Goal: Check status

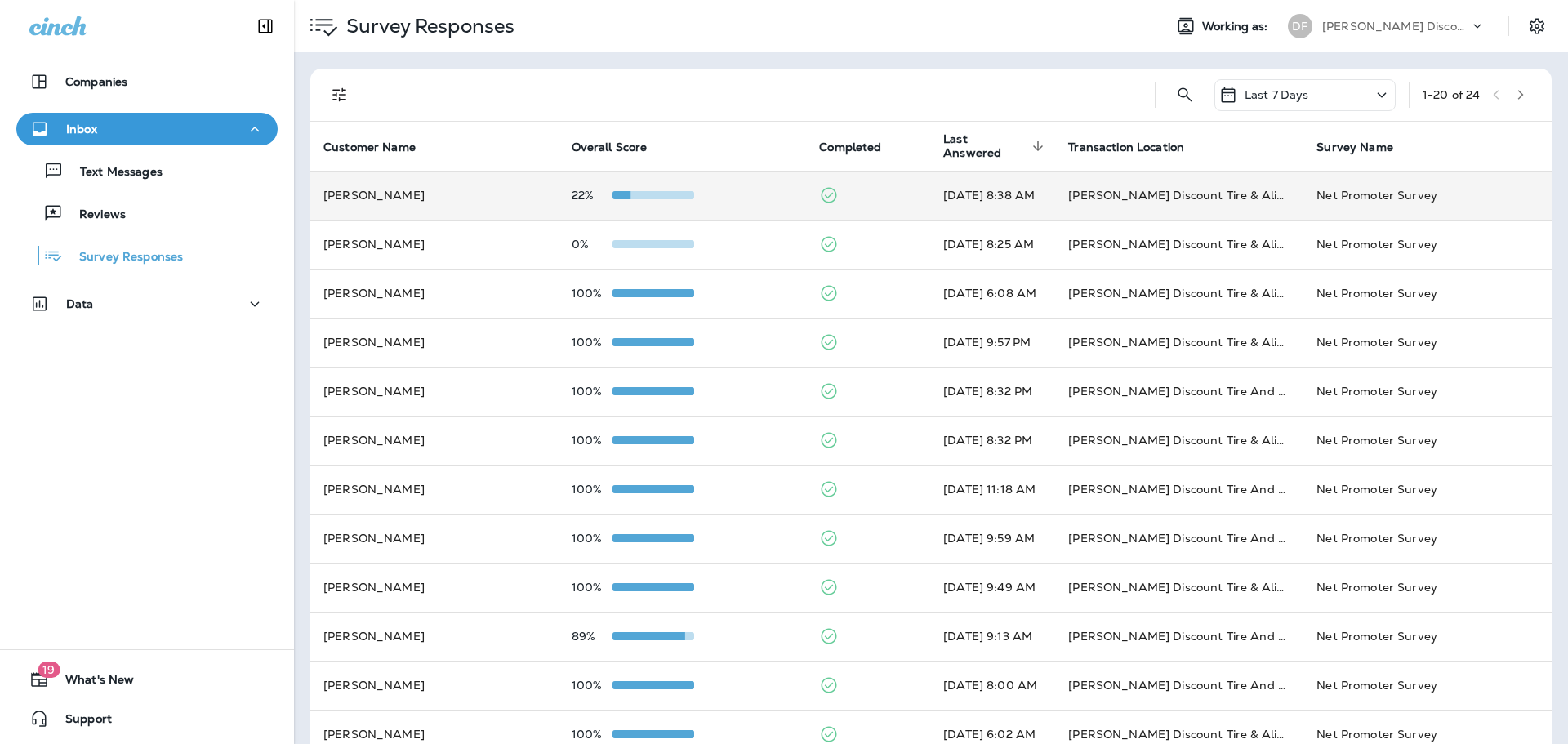
click at [656, 192] on span at bounding box center [653, 195] width 81 height 9
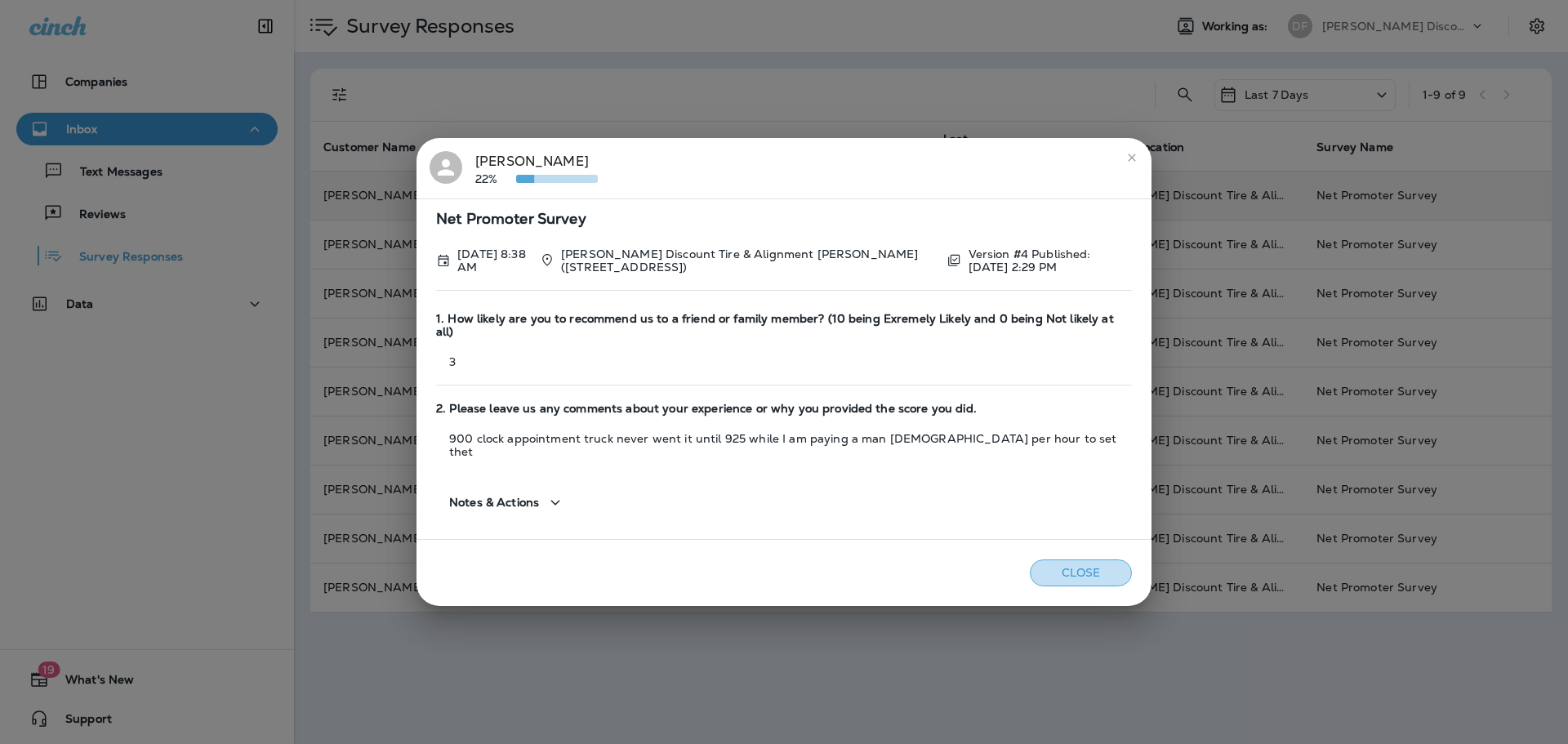
click at [1046, 560] on button "Close" at bounding box center [1080, 573] width 103 height 27
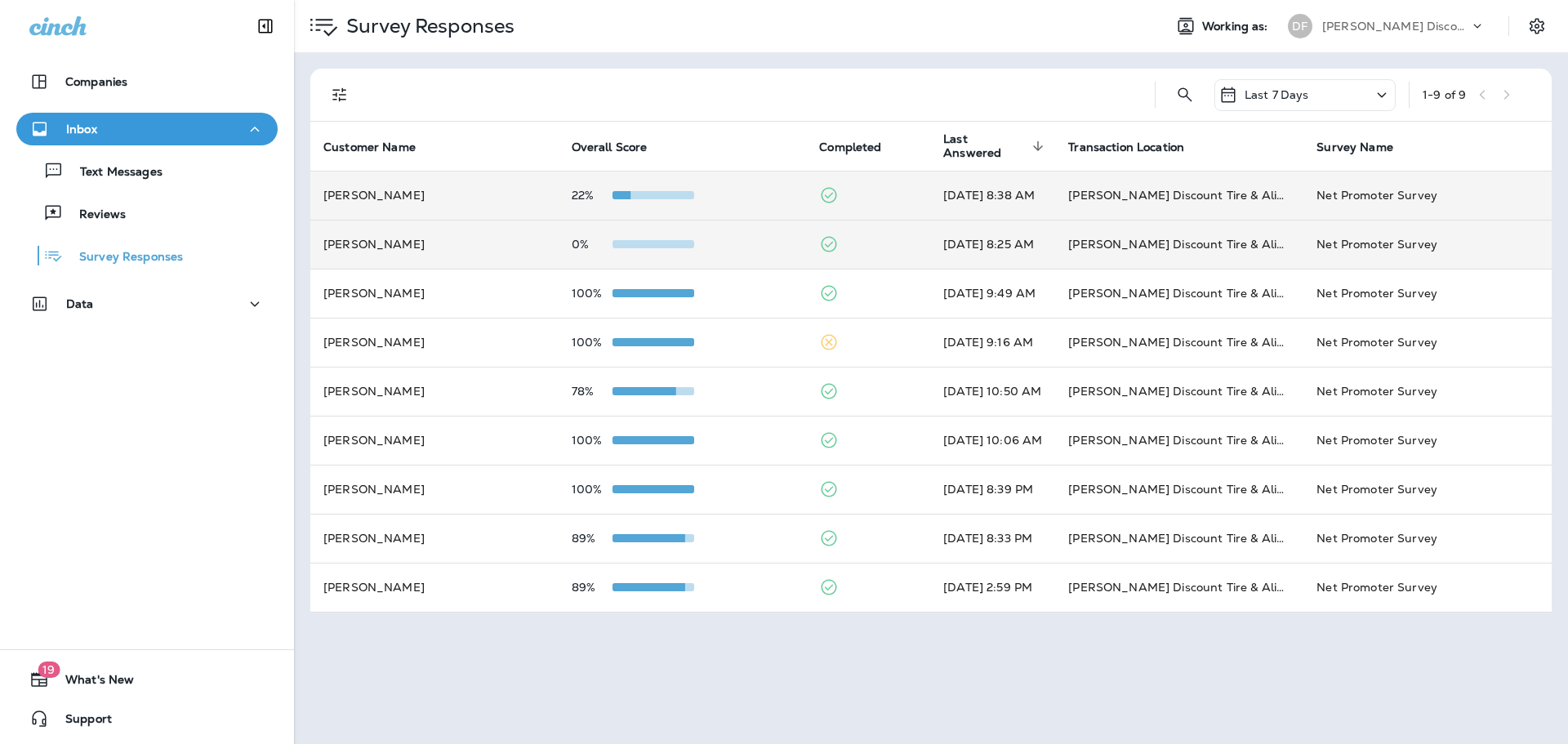
click at [612, 240] on span at bounding box center [653, 244] width 81 height 9
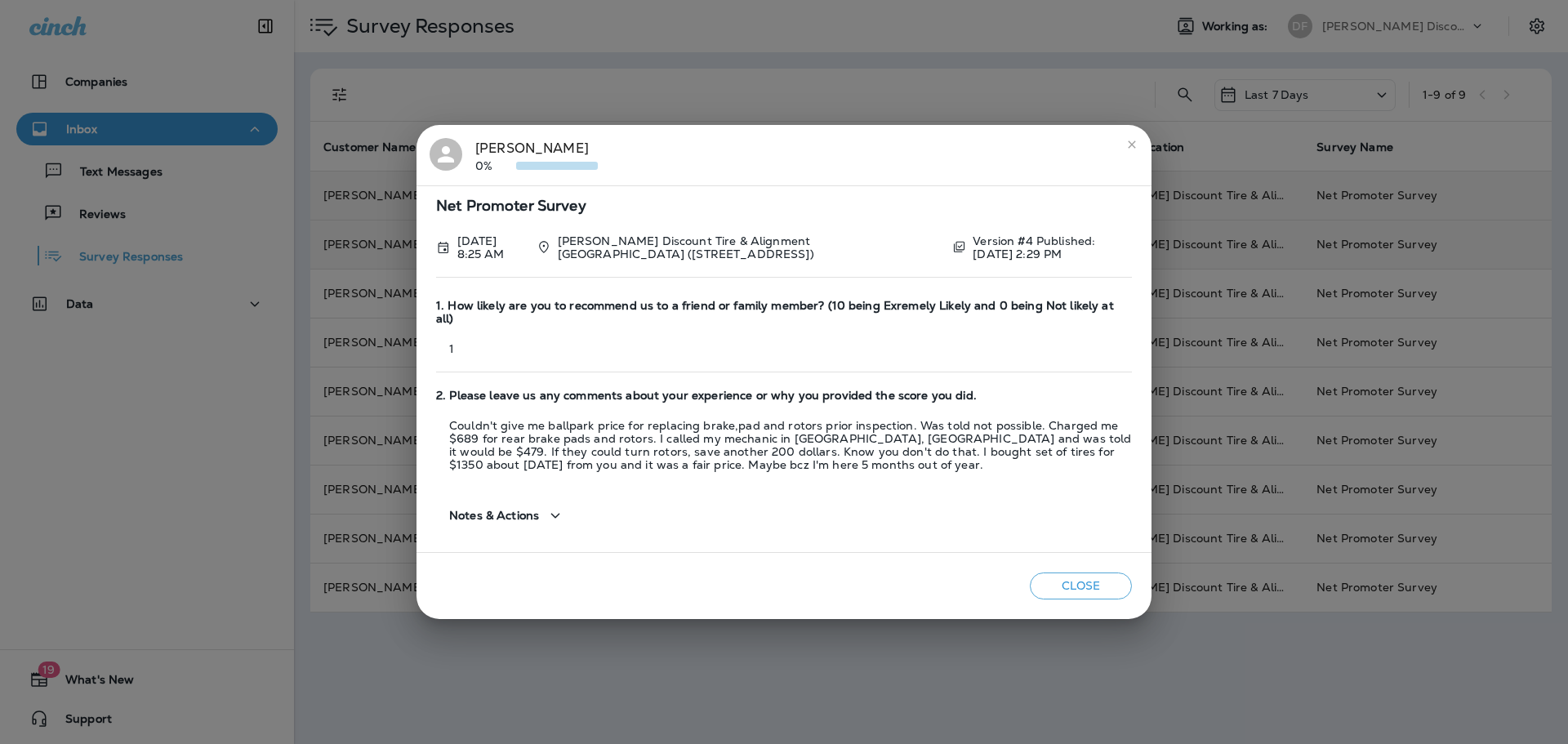
click at [1109, 579] on button "Close" at bounding box center [1080, 586] width 103 height 27
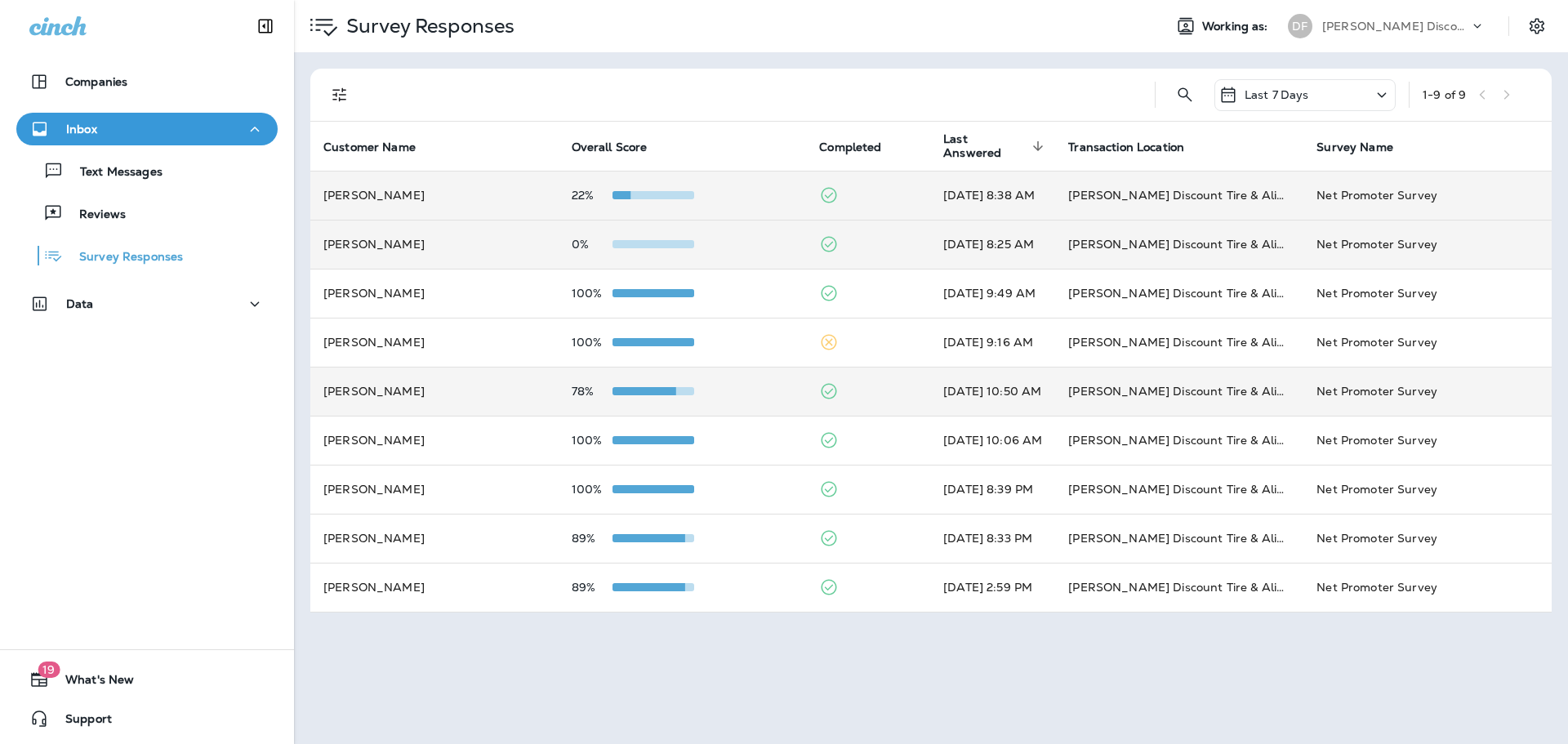
click at [670, 395] on div at bounding box center [653, 391] width 81 height 13
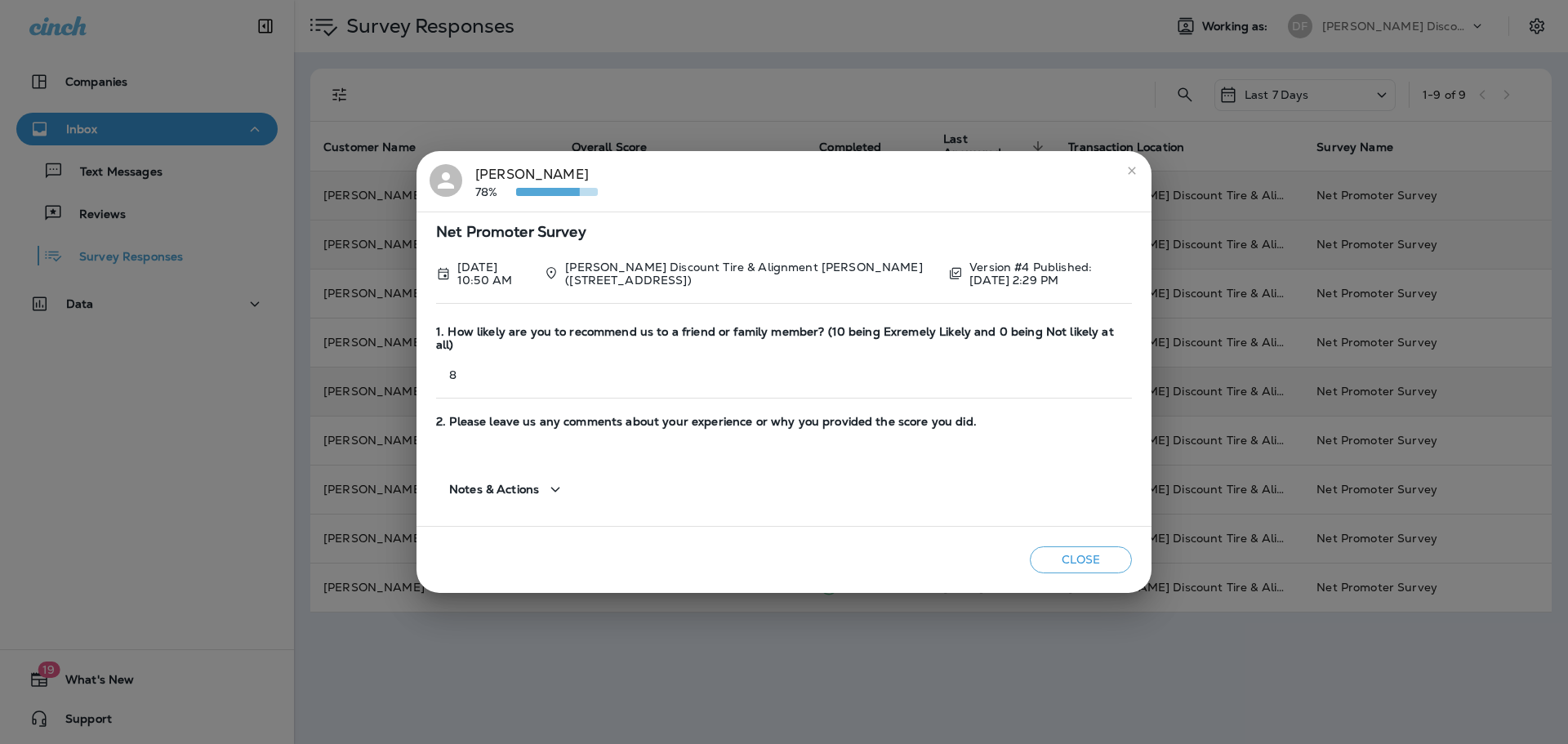
click at [1090, 546] on button "Close" at bounding box center [1080, 560] width 103 height 27
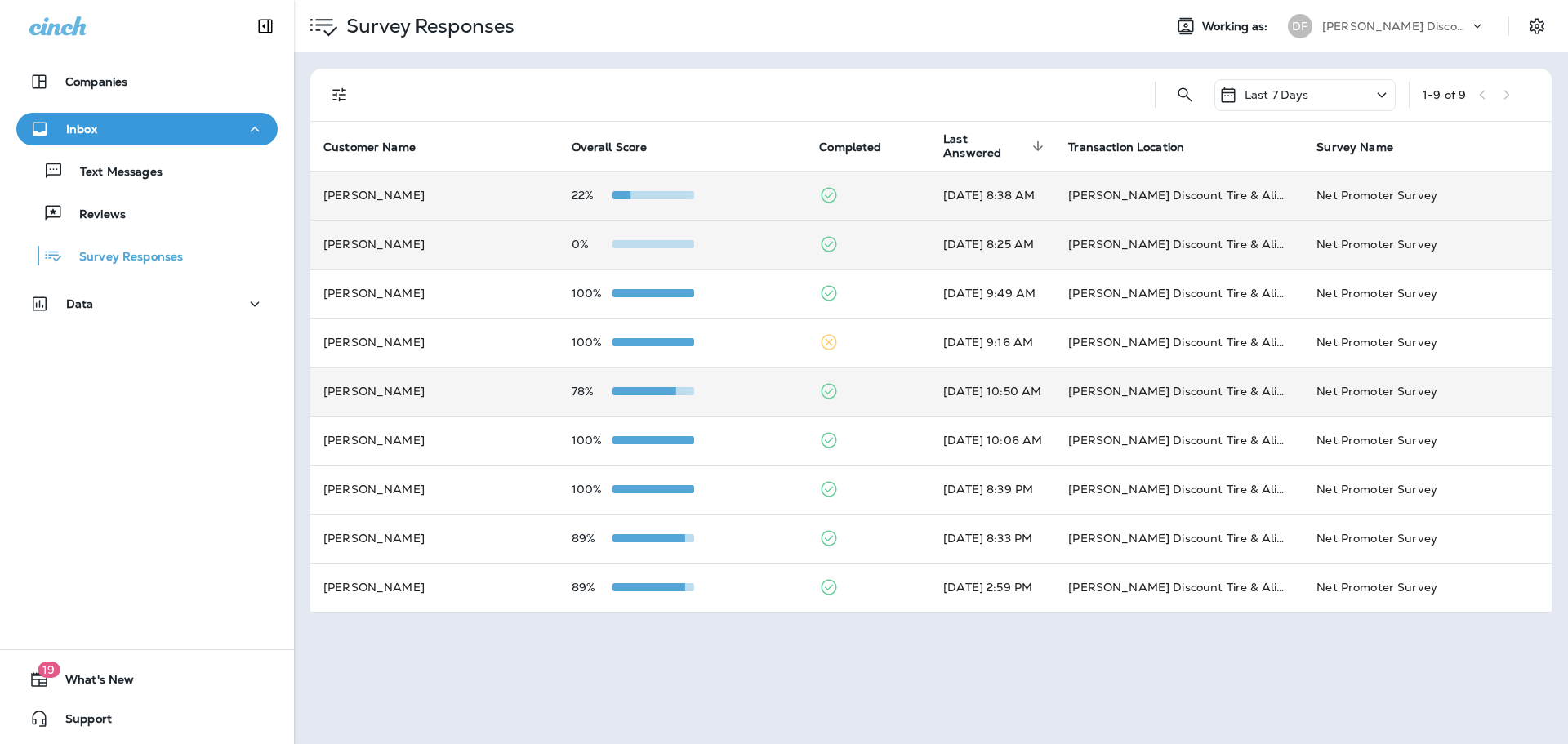
click at [640, 189] on div at bounding box center [653, 196] width 81 height 13
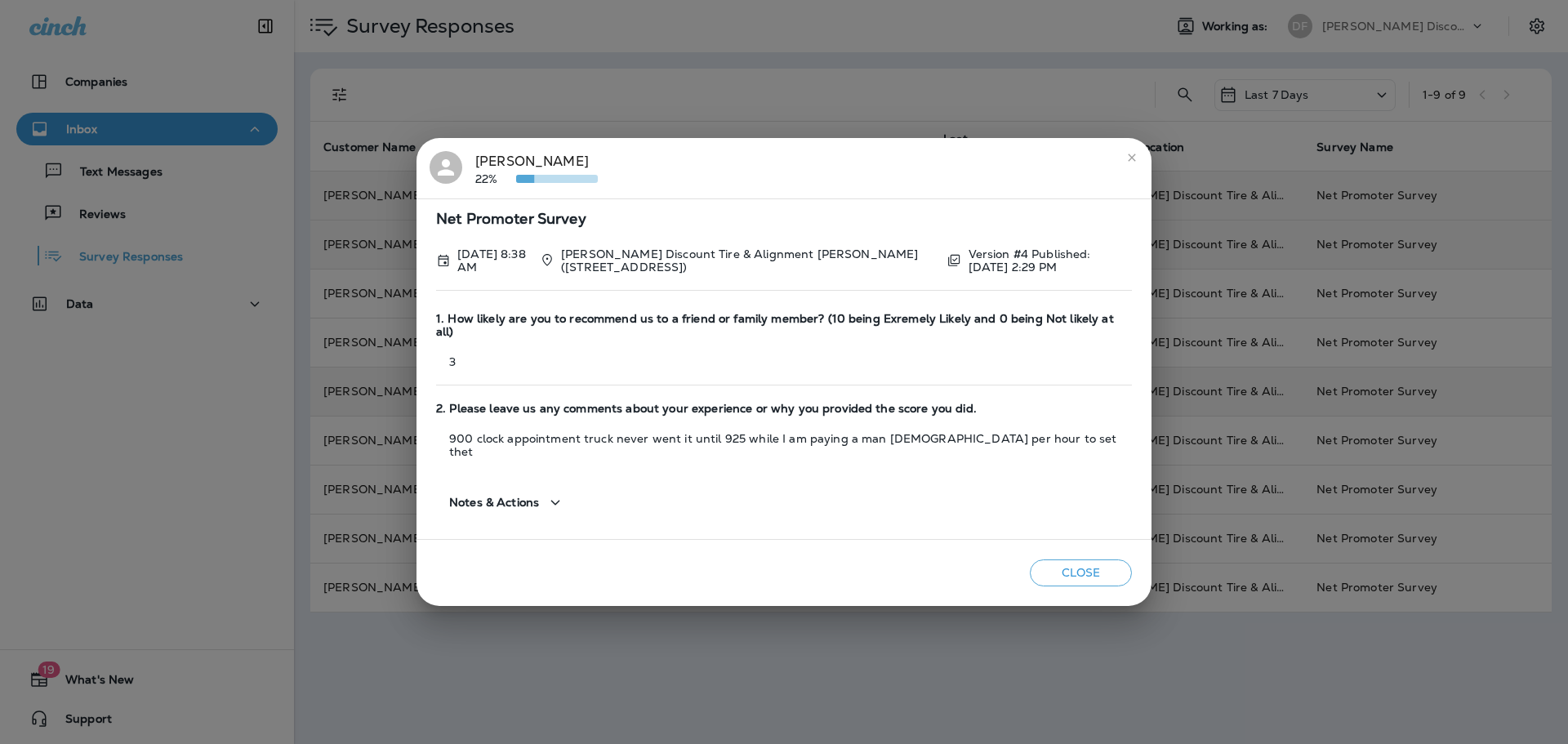
click at [555, 493] on icon "button" at bounding box center [555, 502] width 19 height 20
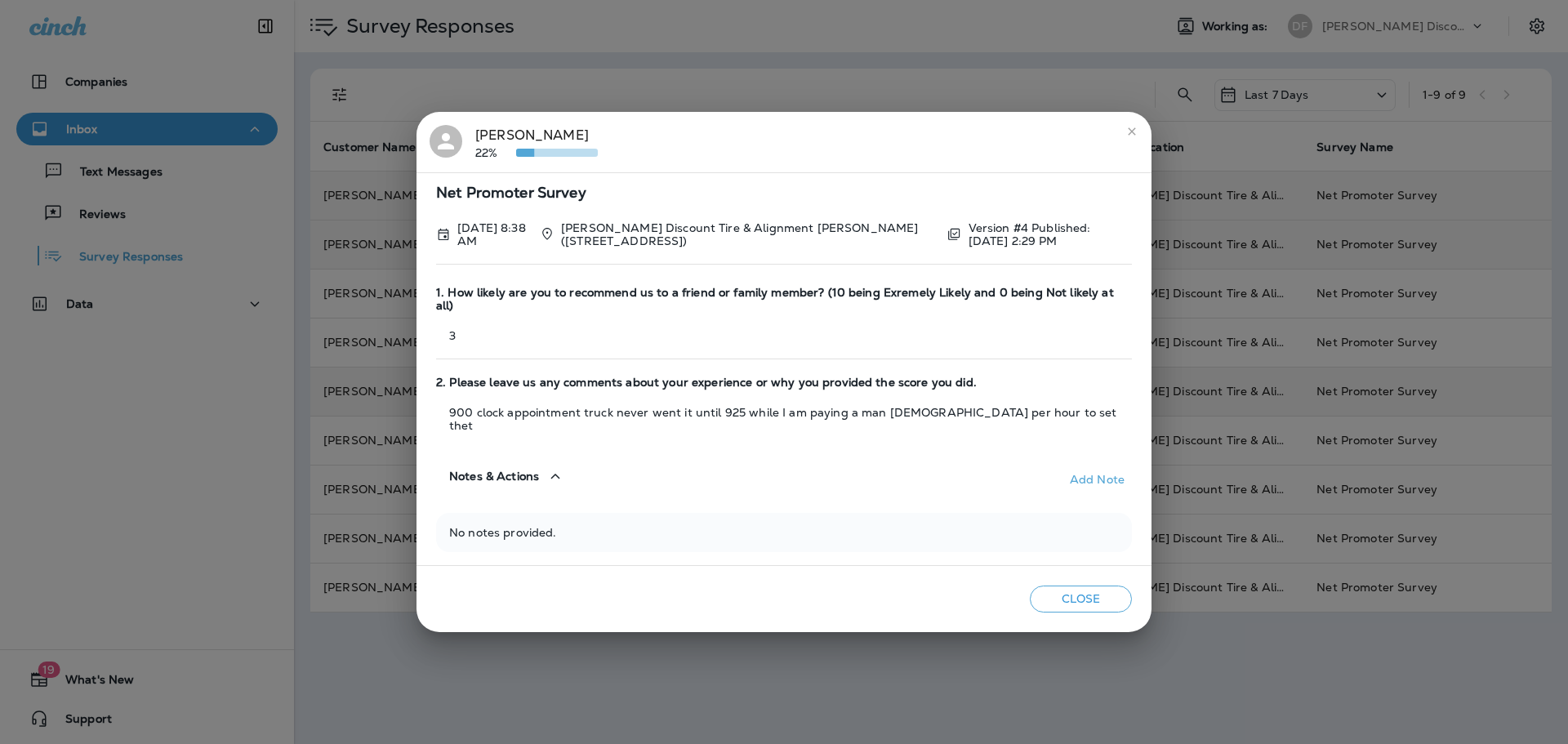
click at [1115, 588] on button "Close" at bounding box center [1080, 599] width 103 height 27
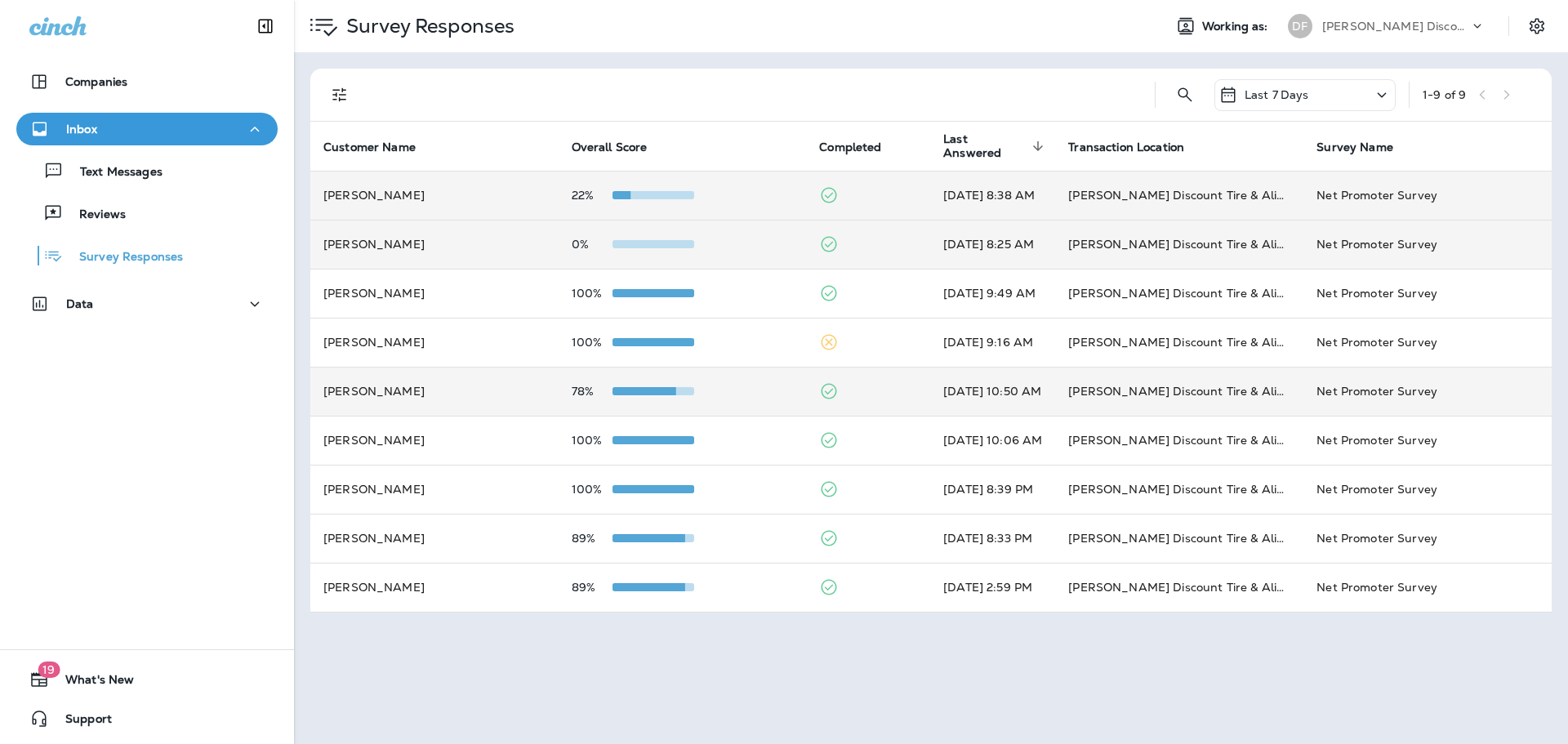
click at [633, 381] on td "78%" at bounding box center [682, 391] width 248 height 49
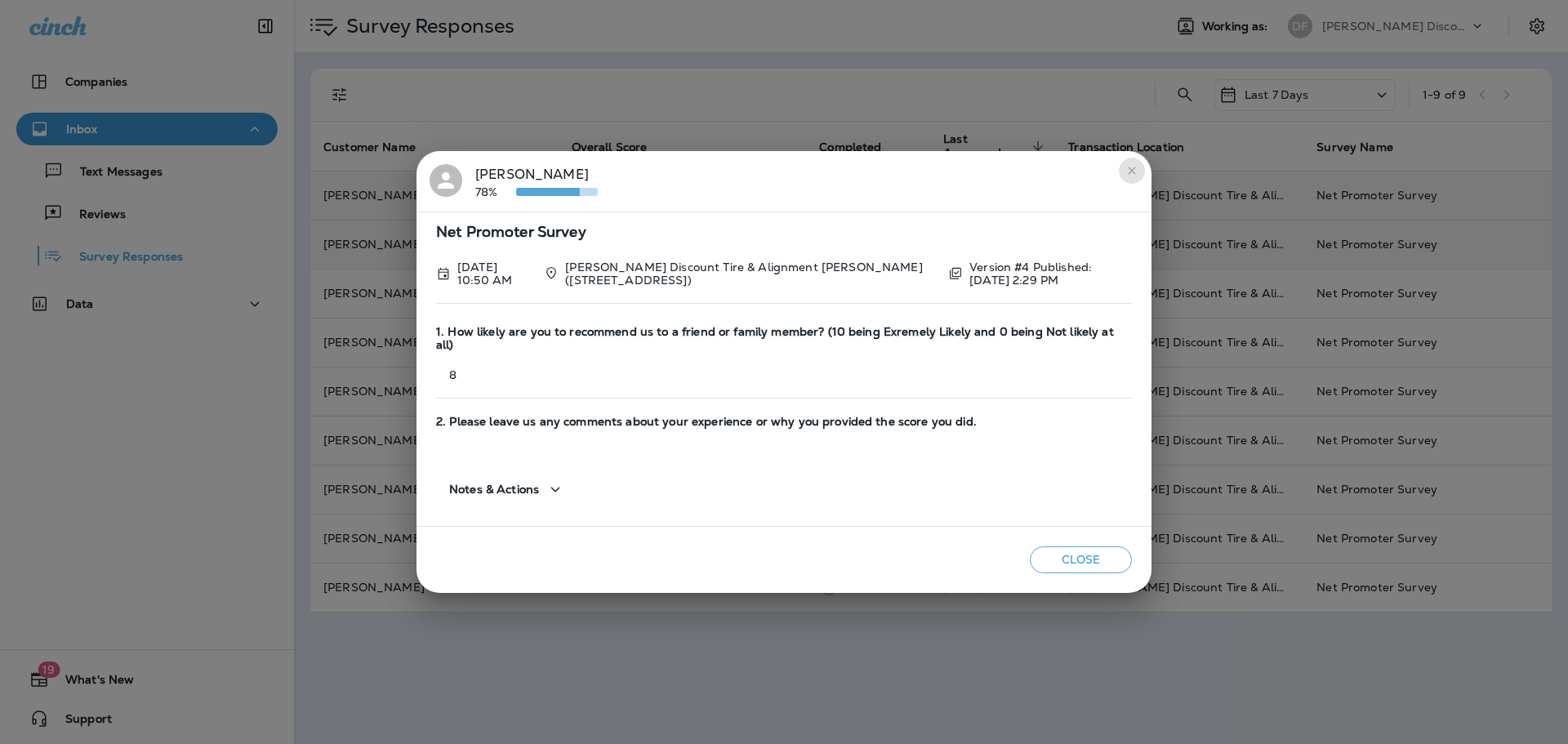
click at [1123, 175] on button "close" at bounding box center [1131, 170] width 26 height 26
